Goal: Task Accomplishment & Management: Manage account settings

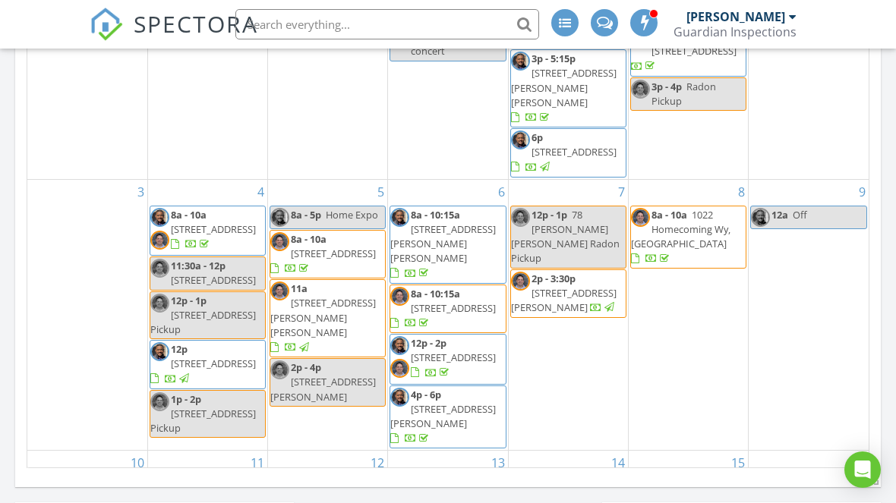
scroll to position [1382, 897]
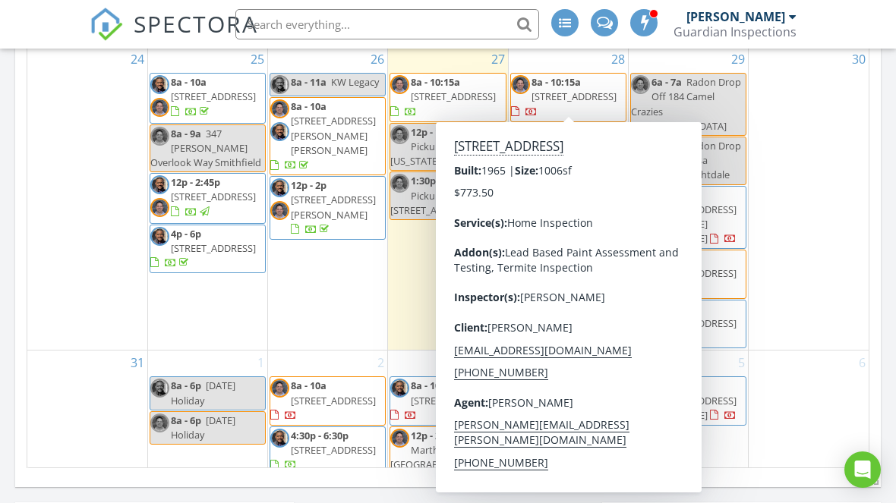
click at [591, 92] on span "[STREET_ADDRESS]" at bounding box center [573, 97] width 85 height 14
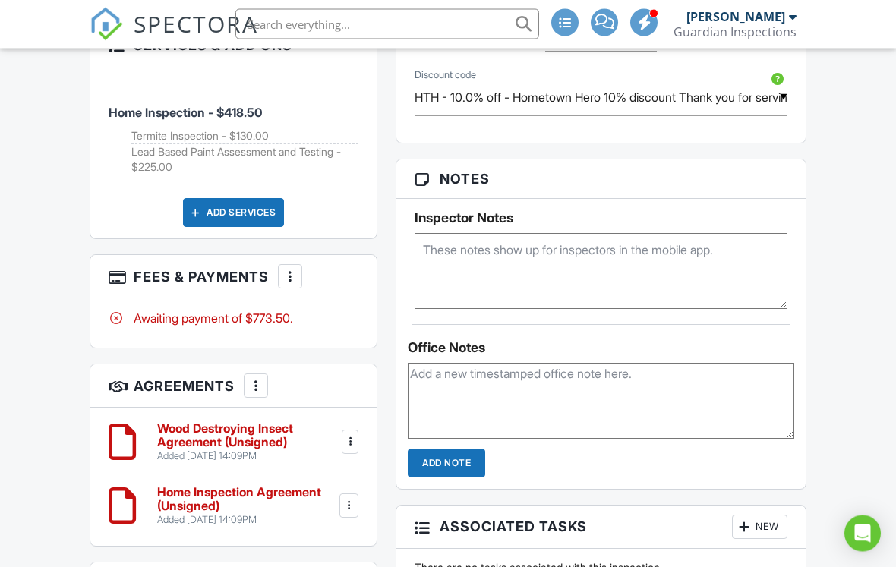
scroll to position [982, 0]
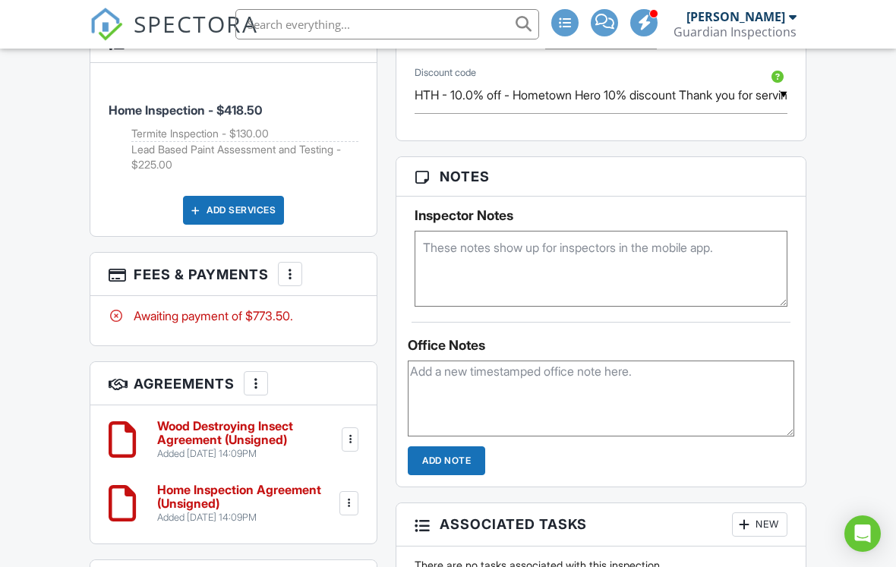
click at [611, 267] on textarea at bounding box center [600, 269] width 373 height 76
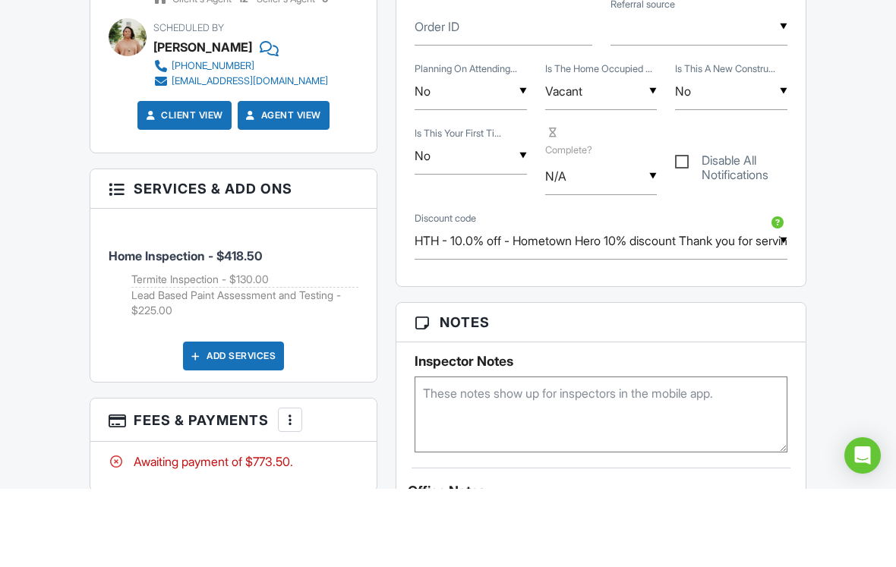
scroll to position [784, 0]
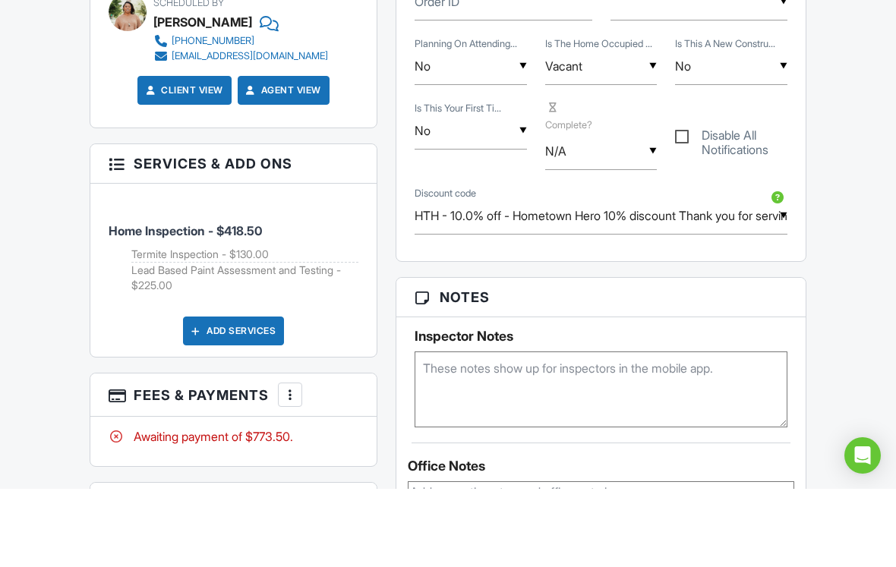
click at [582, 430] on textarea at bounding box center [600, 468] width 373 height 76
type textarea "Door Code is 1981"
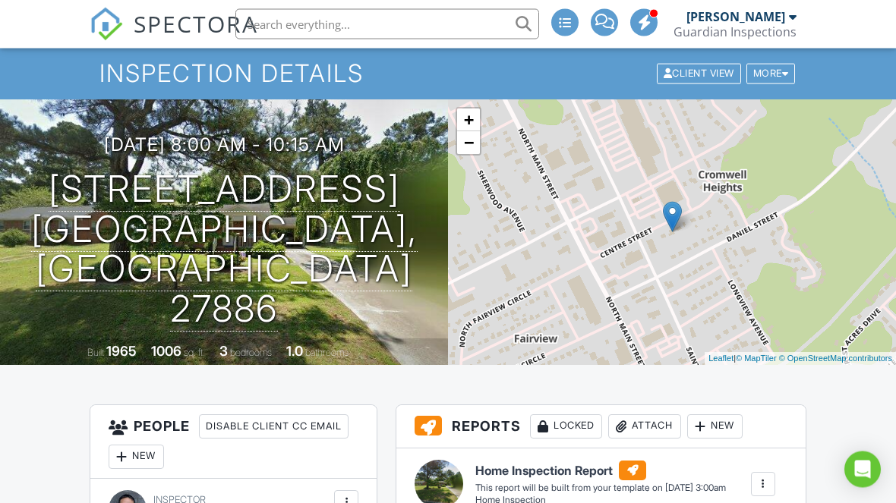
scroll to position [0, 0]
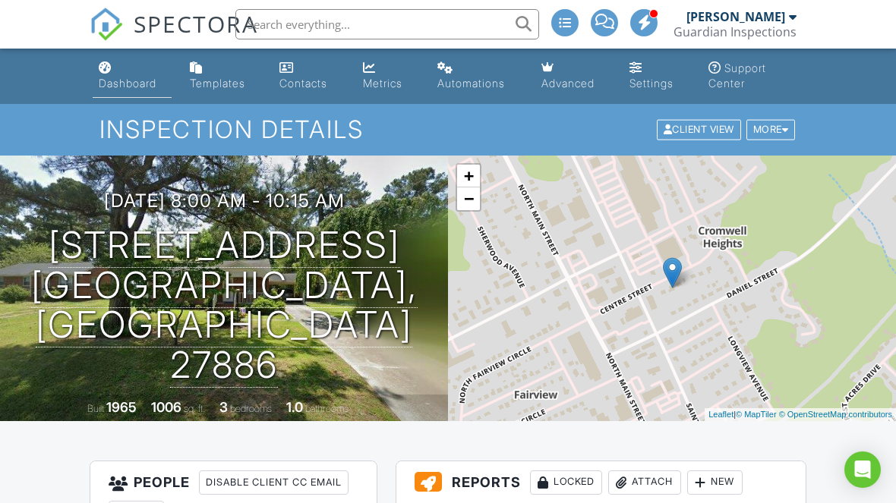
click at [138, 83] on div "Dashboard" at bounding box center [128, 83] width 58 height 13
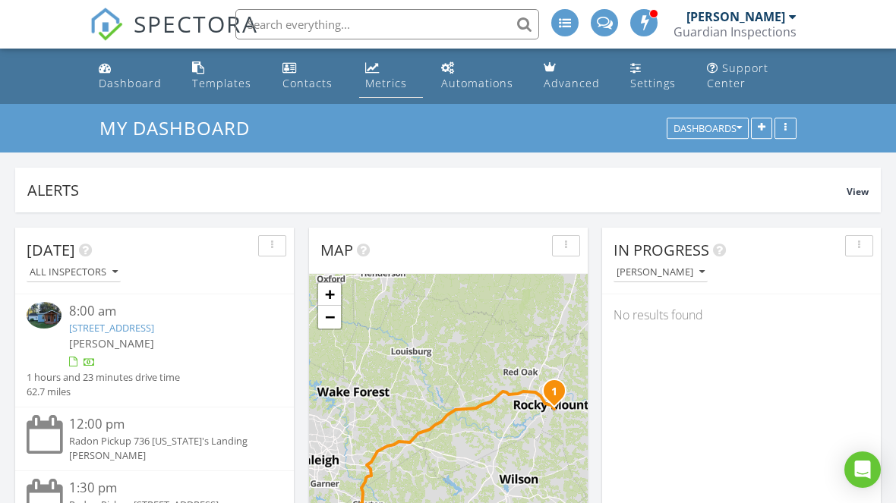
click at [380, 73] on link "Metrics" at bounding box center [391, 76] width 64 height 43
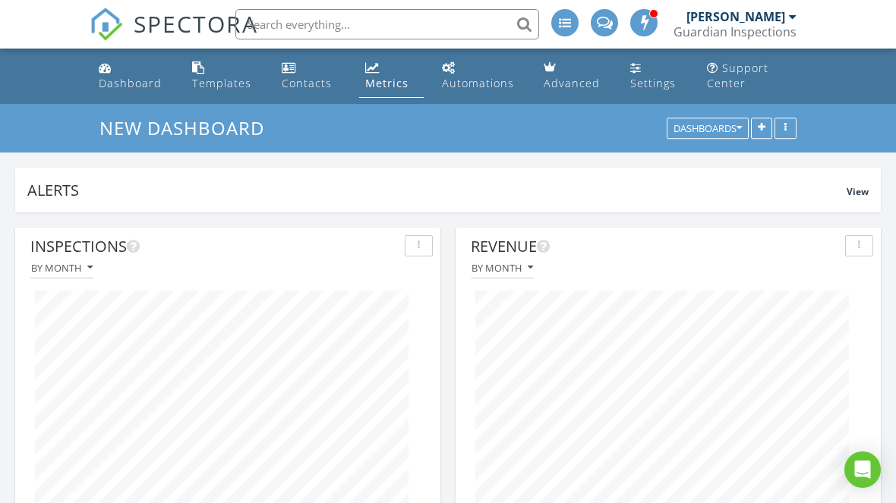
click at [879, 321] on div "Revenue By month" at bounding box center [667, 383] width 425 height 310
click at [143, 73] on link "Dashboard" at bounding box center [133, 76] width 81 height 43
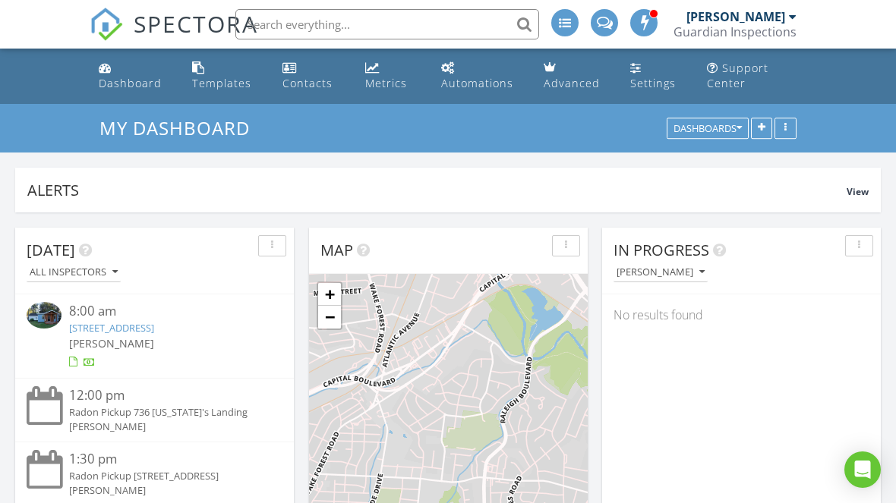
scroll to position [1382, 897]
